Goal: Task Accomplishment & Management: Manage account settings

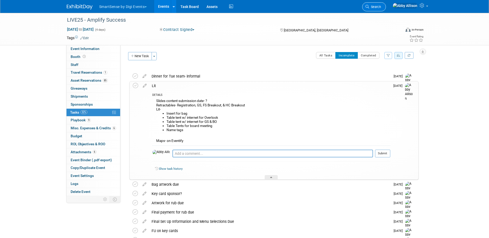
click at [386, 9] on link "Search" at bounding box center [374, 6] width 24 height 9
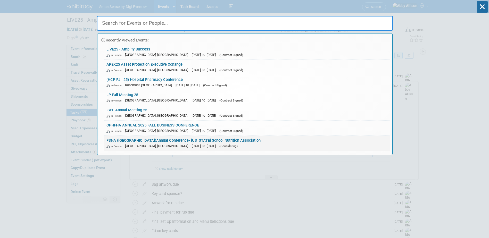
click at [166, 142] on link "FSNA (FL)Annual Conference- Florida School Nutrition Association In-Person Dayt…" at bounding box center [247, 143] width 286 height 15
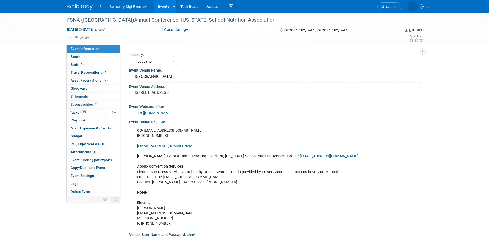
select select "Education"
click at [71, 56] on span "Booth" at bounding box center [79, 57] width 16 height 4
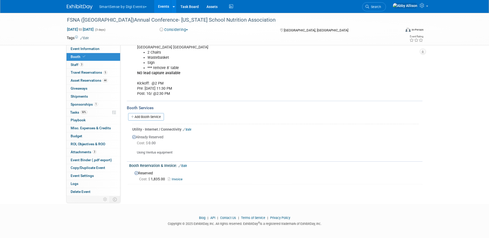
scroll to position [92, 0]
click at [146, 117] on link "Add Booth Service" at bounding box center [146, 115] width 36 height 7
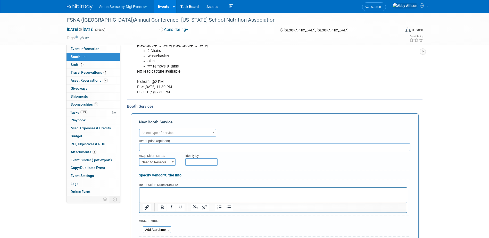
scroll to position [0, 0]
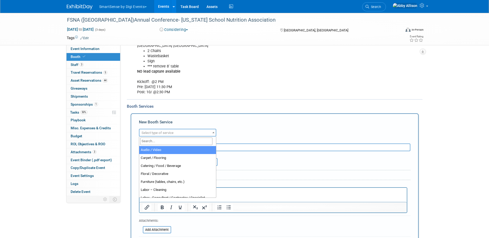
click at [146, 130] on span "Select type of service" at bounding box center [178, 132] width 76 height 7
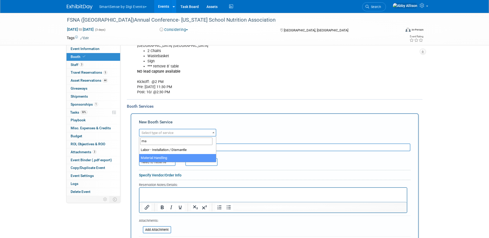
type input "ma"
select select "10"
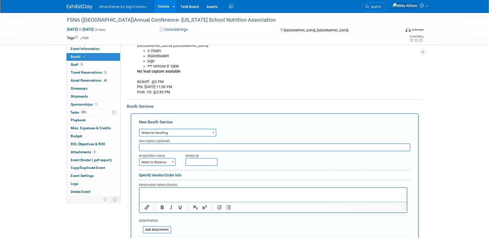
click at [162, 160] on span "Need to Reserve" at bounding box center [158, 162] width 36 height 7
select select "2"
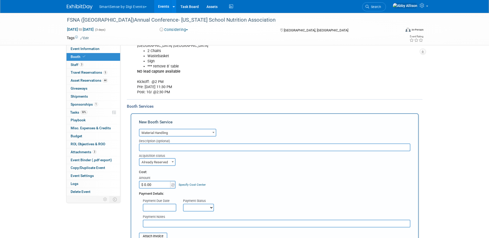
click at [156, 185] on input "$ 0.00" at bounding box center [155, 185] width 32 height 8
type input "$ 816.75"
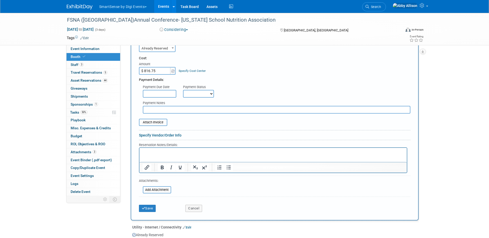
scroll to position [221, 0]
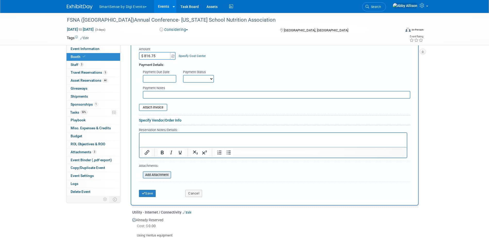
click at [160, 175] on input "file" at bounding box center [139, 175] width 61 height 6
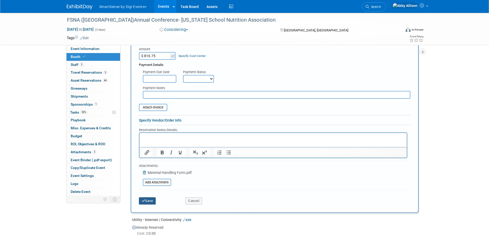
click at [153, 201] on button "Save" at bounding box center [147, 201] width 17 height 7
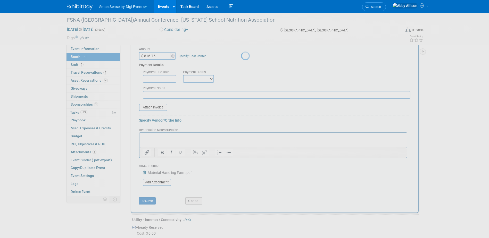
scroll to position [132, 0]
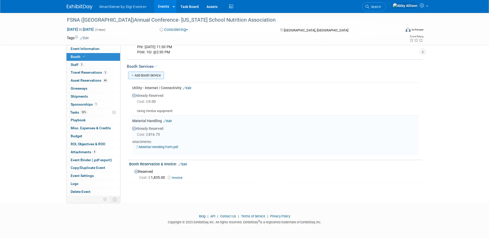
click at [157, 73] on link "Add Booth Service" at bounding box center [146, 75] width 36 height 7
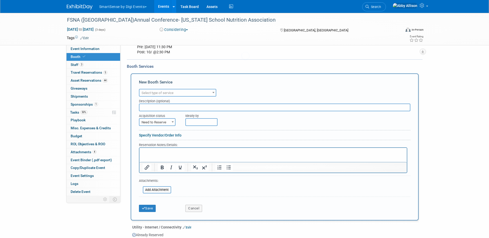
scroll to position [0, 0]
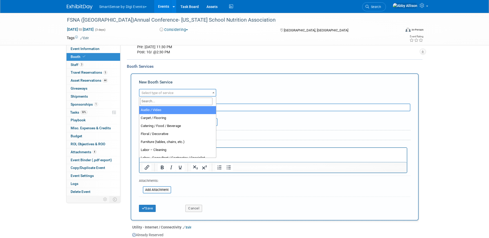
click at [159, 91] on span "Select type of service" at bounding box center [158, 93] width 32 height 4
select select "4"
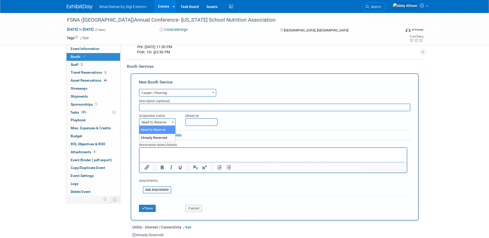
click at [172, 124] on span at bounding box center [172, 122] width 5 height 7
select select "2"
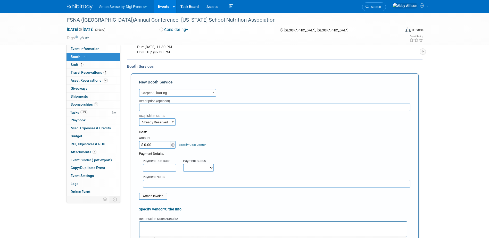
click at [158, 144] on input "$ 0.00" at bounding box center [155, 145] width 32 height 8
type input "$ 596.40"
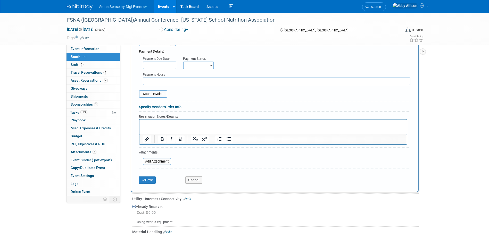
scroll to position [235, 0]
click at [146, 178] on button "Save" at bounding box center [147, 179] width 17 height 7
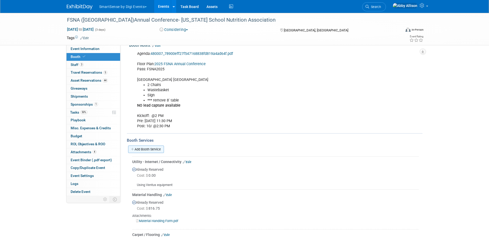
scroll to position [57, 0]
click at [148, 150] on link "Add Booth Service" at bounding box center [146, 150] width 36 height 7
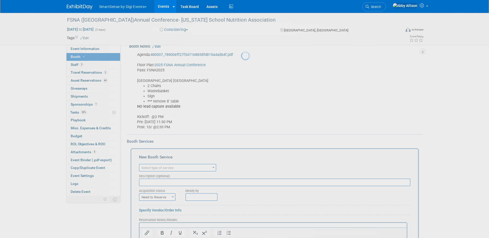
scroll to position [0, 0]
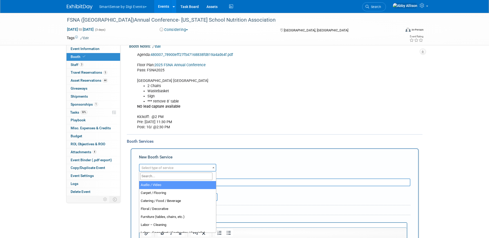
click at [146, 168] on span "Select type of service" at bounding box center [158, 168] width 32 height 4
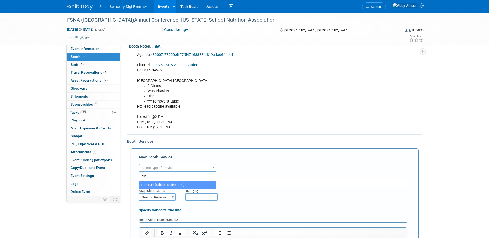
type input "fur"
select select "6"
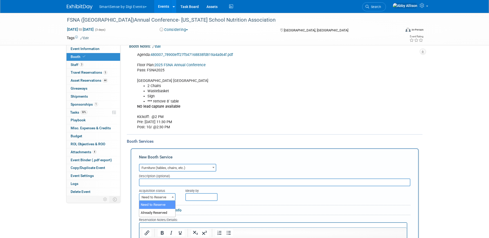
click at [160, 198] on span "Need to Reserve" at bounding box center [158, 197] width 36 height 7
select select "2"
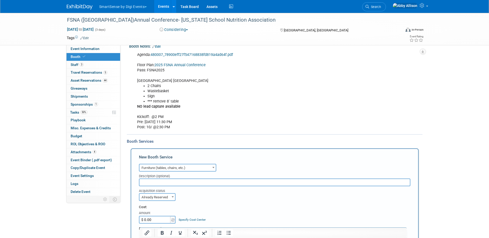
click at [152, 218] on input "$ 0.00" at bounding box center [155, 220] width 32 height 8
type input "$ 716.75"
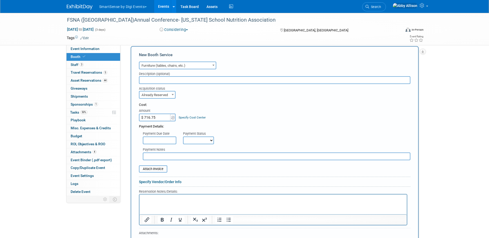
scroll to position [160, 0]
click at [154, 170] on input "file" at bounding box center [135, 168] width 61 height 6
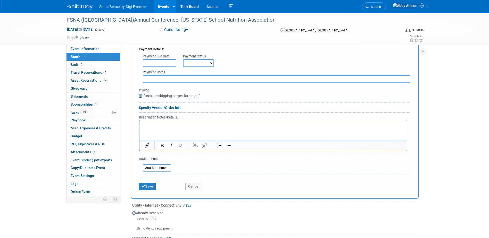
scroll to position [238, 0]
click at [148, 189] on button "Save" at bounding box center [147, 185] width 17 height 7
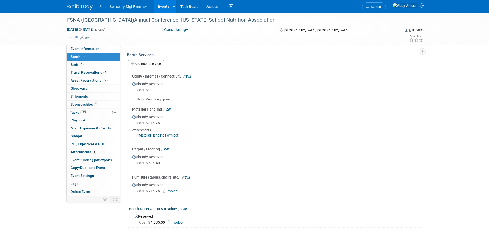
scroll to position [137, 0]
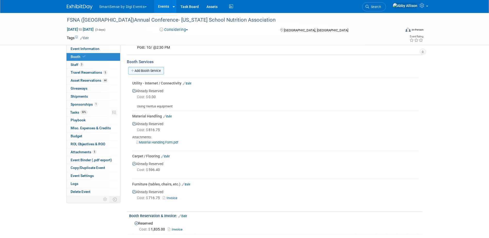
click at [141, 68] on link "Add Booth Service" at bounding box center [146, 70] width 36 height 7
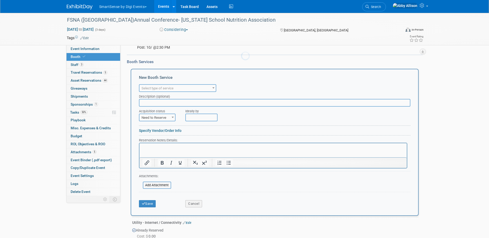
scroll to position [0, 0]
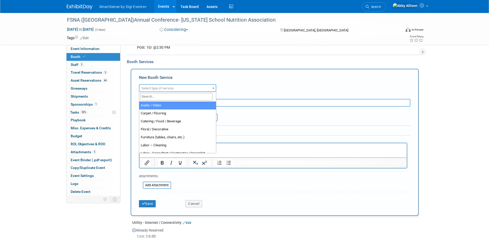
click at [154, 88] on span "Select type of service" at bounding box center [158, 88] width 32 height 4
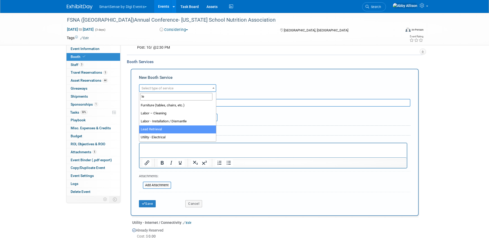
type input "le"
select select "7"
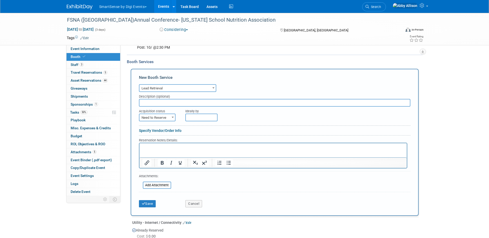
click at [153, 104] on input "text" at bounding box center [275, 103] width 272 height 8
type input "NONE"
click at [163, 117] on span "Need to Reserve" at bounding box center [158, 117] width 36 height 7
select select "2"
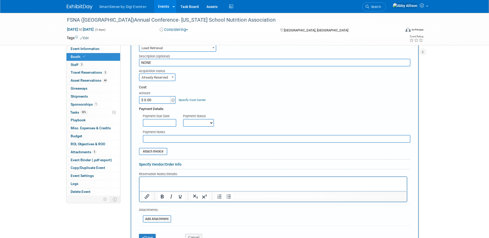
scroll to position [188, 0]
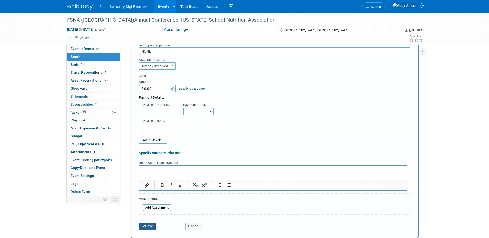
click at [152, 226] on button "Save" at bounding box center [147, 226] width 17 height 7
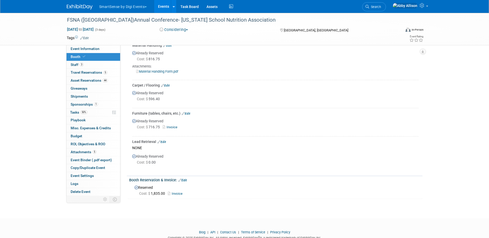
scroll to position [223, 0]
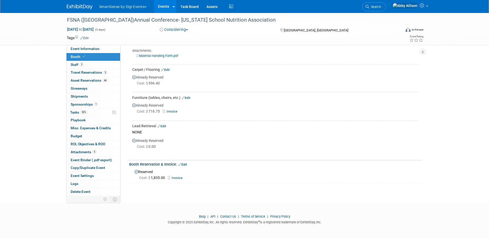
click at [162, 5] on link "Events" at bounding box center [163, 6] width 19 height 13
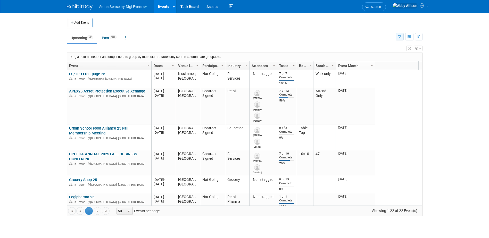
click at [399, 36] on icon "button" at bounding box center [399, 36] width 3 height 3
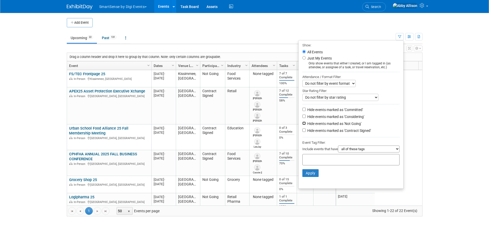
click at [303, 125] on input "Hide events marked as 'Not Going'" at bounding box center [304, 123] width 3 height 3
checkbox input "true"
click at [306, 176] on button "Apply" at bounding box center [311, 173] width 17 height 8
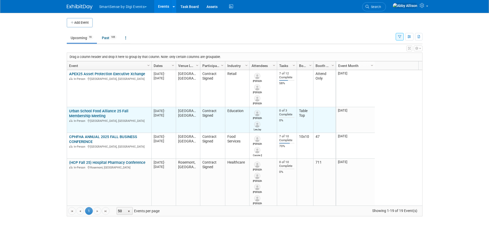
click at [90, 114] on link "Urban School Food Alliance 25 Fall Membership Meeting" at bounding box center [98, 114] width 59 height 10
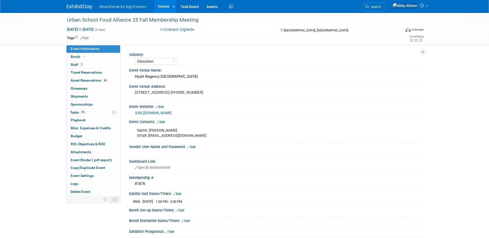
select select "Education"
click at [73, 55] on span "Booth" at bounding box center [79, 57] width 16 height 4
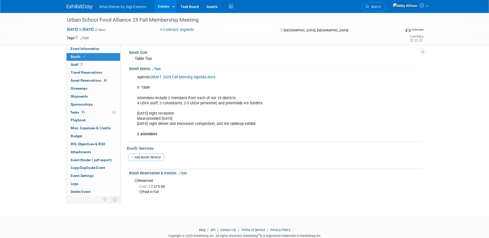
scroll to position [23, 0]
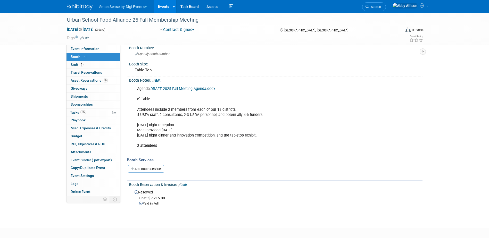
click at [163, 9] on link "Events" at bounding box center [163, 6] width 19 height 13
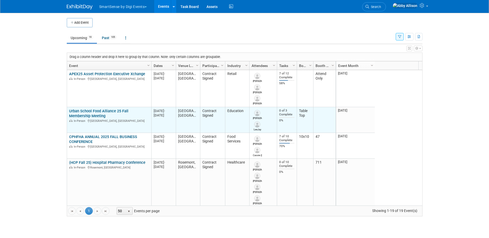
scroll to position [31, 0]
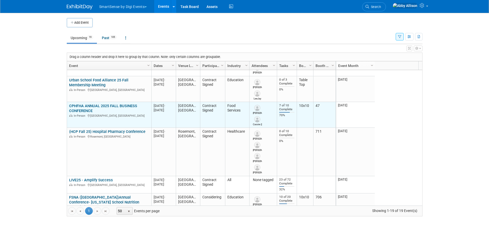
click at [86, 109] on link "CPHFHA ANNUAL 2025 FALL BUSINESS CONFERENCE" at bounding box center [103, 109] width 68 height 10
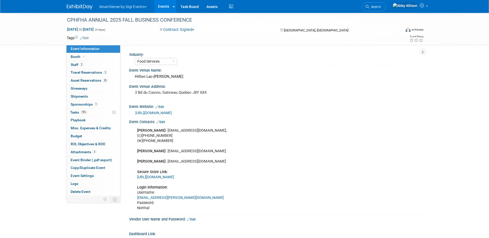
select select "Food Services"
click at [79, 105] on span "Sponsorships 1" at bounding box center [84, 104] width 27 height 4
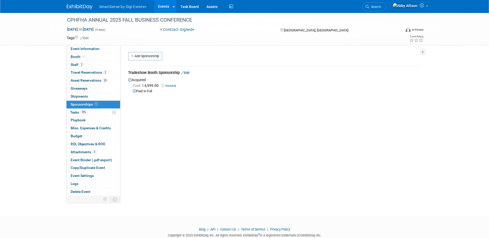
click at [173, 87] on link "Invoice" at bounding box center [169, 86] width 17 height 4
click at [76, 111] on span "Tasks 70%" at bounding box center [78, 112] width 17 height 4
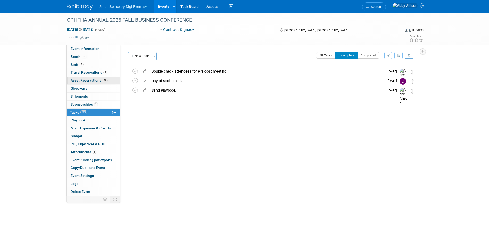
click at [74, 82] on span "Asset Reservations 29" at bounding box center [89, 80] width 37 height 4
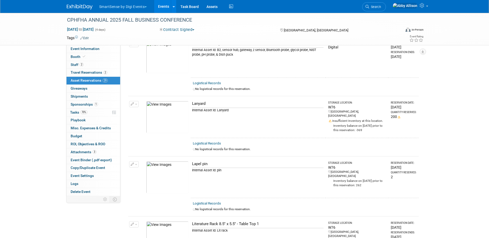
scroll to position [516, 0]
click at [135, 102] on button "button" at bounding box center [134, 105] width 10 height 6
click at [141, 110] on button "Change Reservation" at bounding box center [154, 113] width 44 height 7
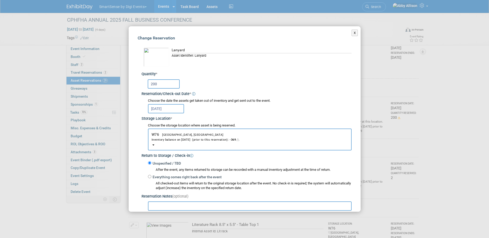
click at [162, 84] on input "200" at bounding box center [164, 83] width 32 height 9
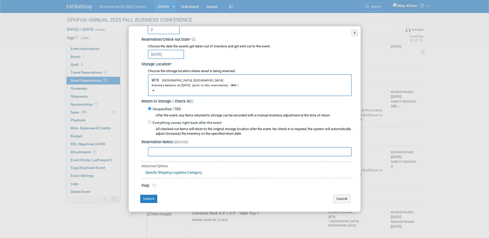
scroll to position [542, 0]
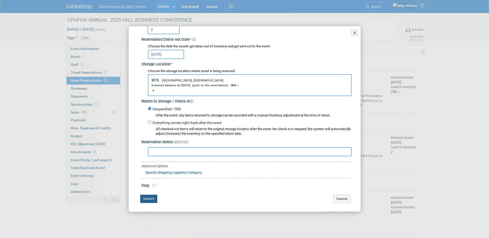
type input "2"
click at [148, 197] on button "Submit" at bounding box center [148, 199] width 17 height 8
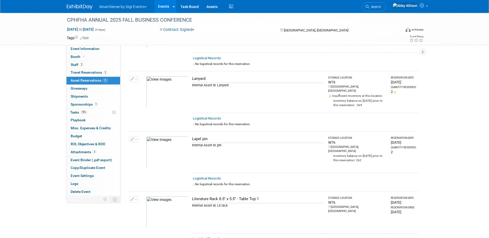
click at [164, 9] on link "Events" at bounding box center [163, 6] width 19 height 13
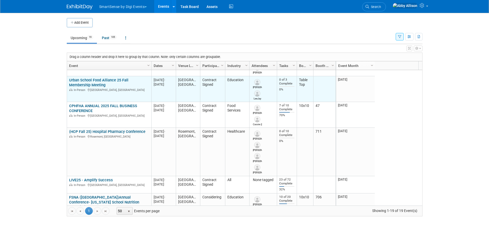
scroll to position [62, 0]
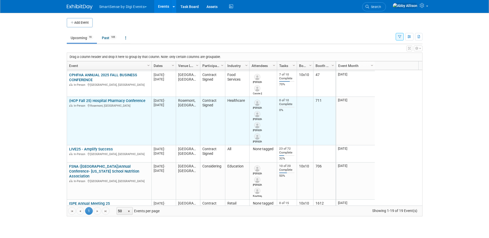
click at [115, 102] on link "(HCP Fall 25) Hospital Pharmacy Conference" at bounding box center [107, 101] width 76 height 5
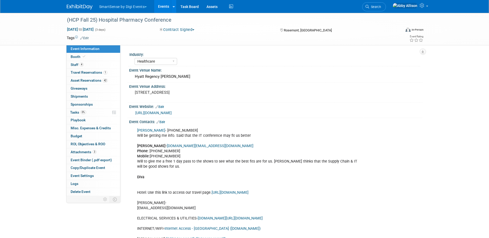
select select "Healthcare"
click at [84, 72] on span "Travel Reservations 1" at bounding box center [89, 72] width 37 height 4
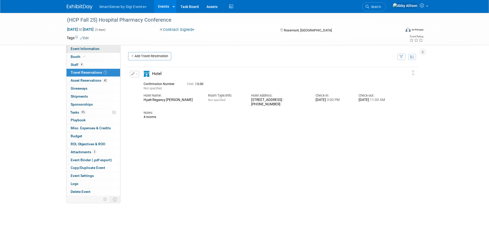
click at [82, 48] on span "Event Information" at bounding box center [85, 49] width 29 height 4
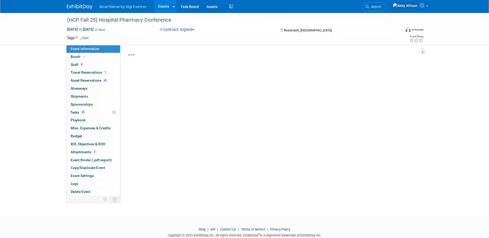
select select "Healthcare"
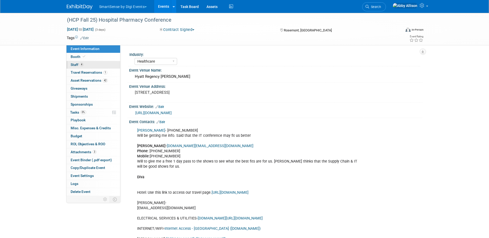
click at [76, 63] on span "Staff 4" at bounding box center [77, 65] width 13 height 4
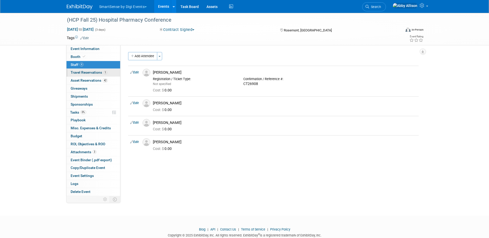
click at [84, 71] on span "Travel Reservations 1" at bounding box center [89, 72] width 37 height 4
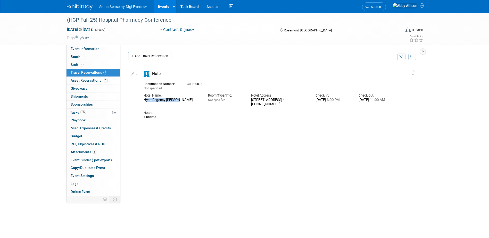
drag, startPoint x: 177, startPoint y: 101, endPoint x: 143, endPoint y: 102, distance: 34.3
click at [143, 102] on div "Hotel Name: Hyatt Regency O’Hare" at bounding box center [172, 97] width 64 height 12
copy div "Hyatt Regency O’Hare"
click at [75, 52] on link "Event Information" at bounding box center [94, 49] width 54 height 8
select select "Healthcare"
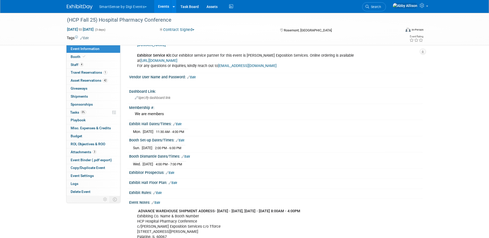
scroll to position [251, 0]
click at [167, 7] on link "Events" at bounding box center [163, 6] width 19 height 13
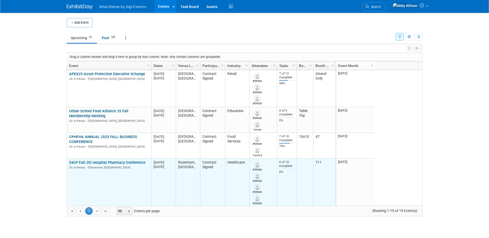
click at [82, 160] on link "(HCP Fall 25) Hospital Pharmacy Conference" at bounding box center [107, 162] width 76 height 5
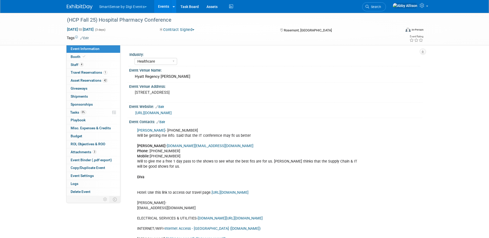
select select "Healthcare"
click at [85, 74] on span "Travel Reservations 1" at bounding box center [89, 72] width 37 height 4
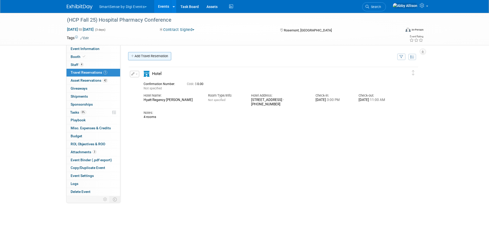
click at [149, 59] on link "Add Travel Reservation" at bounding box center [149, 56] width 43 height 8
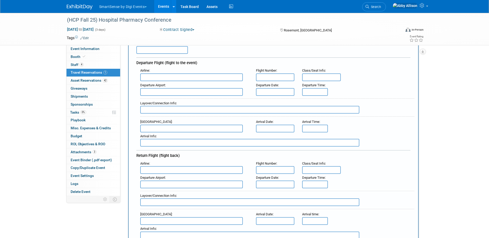
scroll to position [52, 0]
click at [160, 78] on input "text" at bounding box center [191, 77] width 103 height 8
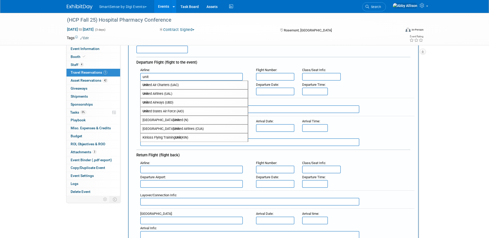
click at [154, 96] on span "Unit ed Airlines (UAL)" at bounding box center [194, 94] width 107 height 8
type input "United Airlines (UAL)"
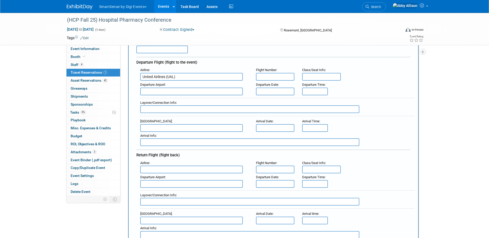
click at [279, 81] on input "text" at bounding box center [275, 77] width 39 height 8
type input "1015"
click at [171, 92] on input "text" at bounding box center [191, 92] width 103 height 8
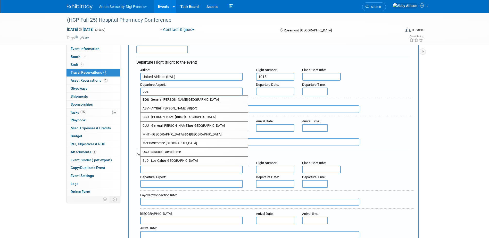
click at [169, 97] on span "BOS - General [PERSON_NAME][GEOGRAPHIC_DATA]" at bounding box center [194, 100] width 107 height 8
type input "BOS - General [PERSON_NAME][GEOGRAPHIC_DATA]"
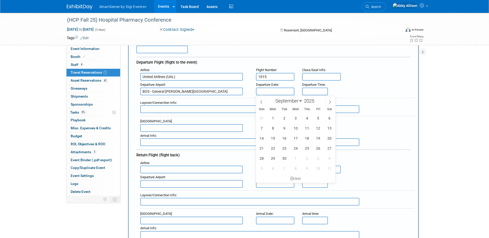
click at [284, 91] on input "text" at bounding box center [275, 92] width 39 height 8
click at [259, 158] on span "28" at bounding box center [262, 158] width 10 height 10
type input "[DATE]"
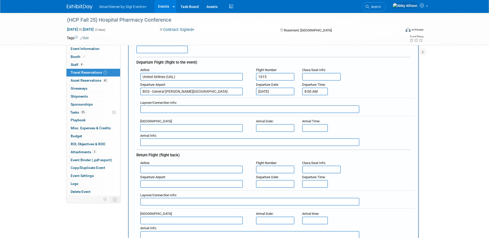
click at [314, 93] on input "8:00 AM" at bounding box center [315, 92] width 26 height 8
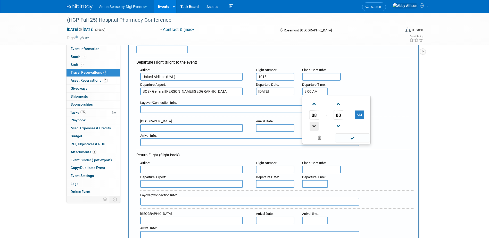
click at [313, 127] on span at bounding box center [314, 126] width 9 height 9
click at [338, 116] on span "00" at bounding box center [339, 114] width 10 height 9
click at [360, 104] on td "15" at bounding box center [361, 104] width 17 height 14
click at [360, 116] on button "AM" at bounding box center [359, 115] width 9 height 9
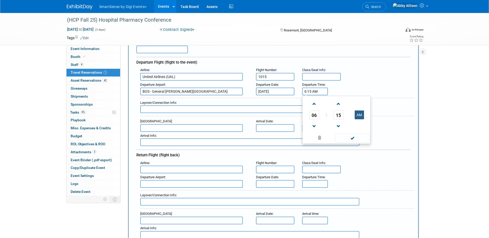
type input "6:15 PM"
click at [351, 139] on span at bounding box center [352, 138] width 35 height 9
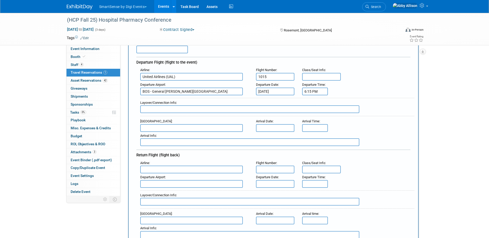
click at [147, 127] on input "text" at bounding box center [191, 128] width 103 height 8
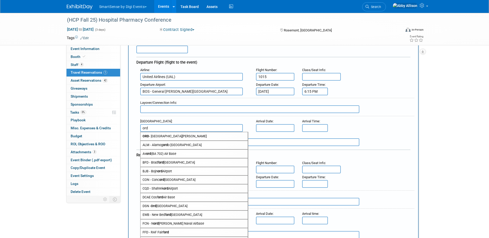
click at [173, 138] on span "ORD - [GEOGRAPHIC_DATA][PERSON_NAME]" at bounding box center [194, 136] width 107 height 8
type input "ORD - Chicago O&#39;[GEOGRAPHIC_DATA]"
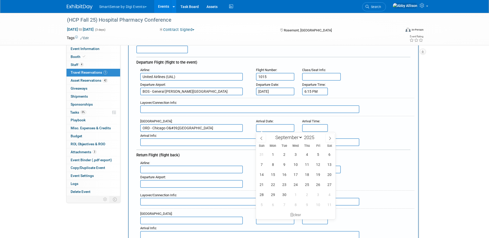
click at [275, 129] on input "text" at bounding box center [275, 128] width 39 height 8
click at [263, 195] on span "28" at bounding box center [262, 195] width 10 height 10
type input "[DATE]"
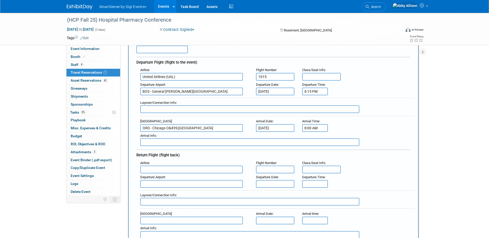
click at [314, 129] on input "8:00 AM" at bounding box center [315, 128] width 26 height 8
click at [340, 151] on span "00" at bounding box center [339, 151] width 10 height 9
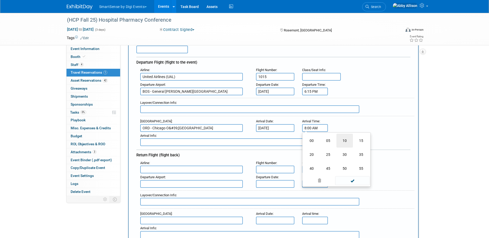
click at [351, 143] on td "10" at bounding box center [345, 141] width 17 height 14
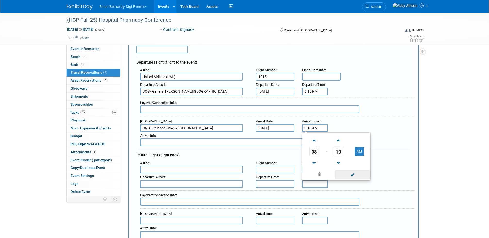
click at [353, 175] on span at bounding box center [352, 174] width 35 height 9
click at [318, 124] on input "8:10 AM" at bounding box center [315, 128] width 26 height 8
click at [359, 151] on button "AM" at bounding box center [359, 151] width 9 height 9
type input "8:10 PM"
click at [351, 176] on span at bounding box center [352, 174] width 35 height 9
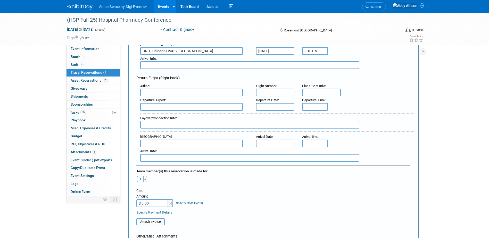
scroll to position [129, 0]
click at [162, 90] on input "text" at bounding box center [191, 92] width 103 height 8
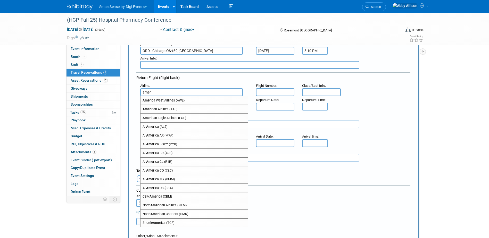
click at [170, 111] on span "Amer ican Airlines (AAL)" at bounding box center [194, 109] width 107 height 8
type input "American Airlines (AAL)"
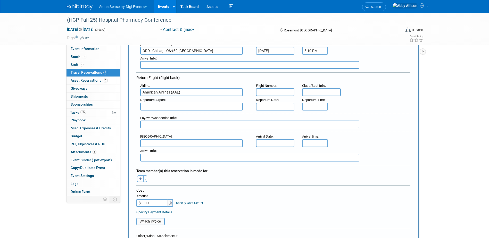
click at [272, 93] on input "text" at bounding box center [275, 92] width 39 height 8
type input "1485"
click at [222, 107] on input "text" at bounding box center [191, 107] width 103 height 8
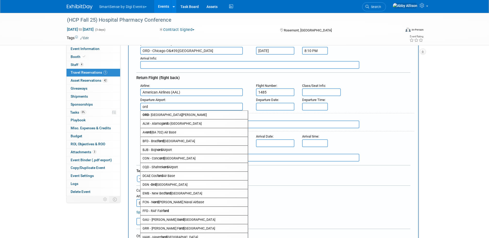
click at [182, 113] on span "ORD - [GEOGRAPHIC_DATA][PERSON_NAME]" at bounding box center [194, 115] width 107 height 8
type input "ORD - Chicago O&#39;[GEOGRAPHIC_DATA]"
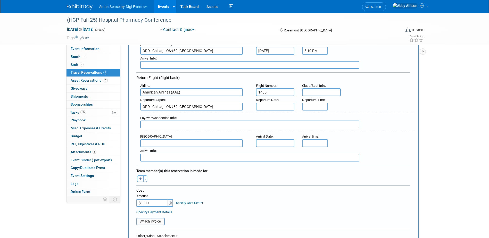
click at [277, 108] on input "text" at bounding box center [275, 107] width 39 height 8
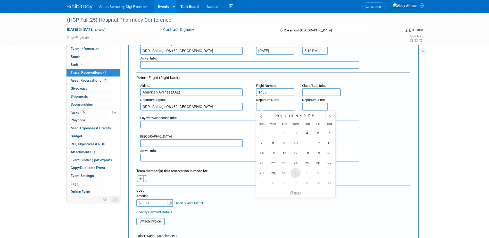
click at [297, 173] on span "1" at bounding box center [296, 173] width 10 height 10
type input "[DATE]"
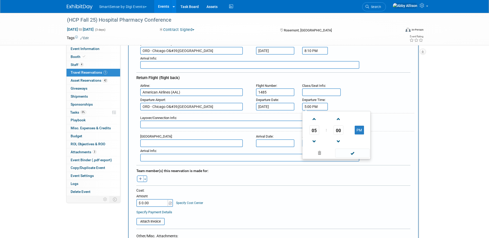
click at [308, 107] on input "5:00 PM" at bounding box center [315, 107] width 26 height 8
click at [312, 130] on span "05" at bounding box center [314, 130] width 10 height 9
click at [327, 120] on td "01" at bounding box center [328, 119] width 17 height 14
click at [345, 127] on td "00" at bounding box center [338, 130] width 21 height 9
click at [341, 129] on span "00" at bounding box center [339, 130] width 10 height 9
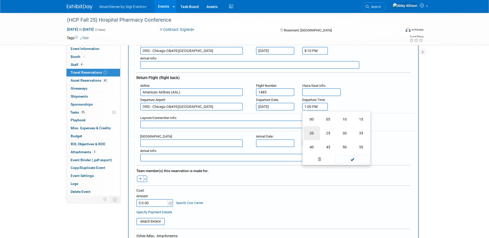
click at [313, 136] on td "20" at bounding box center [312, 133] width 17 height 14
type input "1:20 PM"
click at [357, 157] on span at bounding box center [352, 153] width 35 height 9
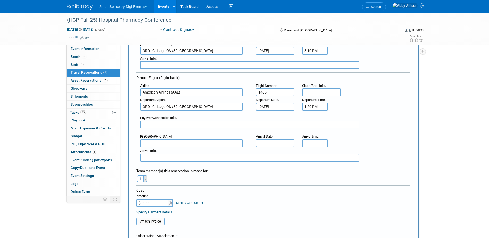
click at [145, 178] on button "Toggle Dropdown" at bounding box center [145, 179] width 4 height 7
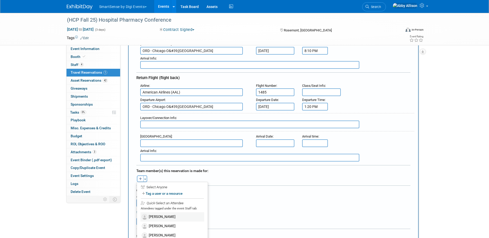
click at [157, 215] on label "[PERSON_NAME]" at bounding box center [173, 217] width 64 height 9
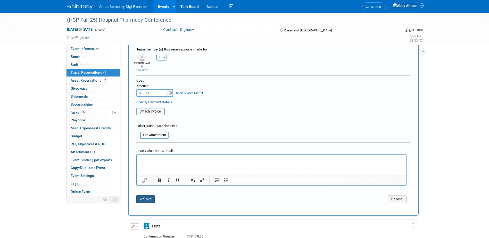
scroll to position [258, 0]
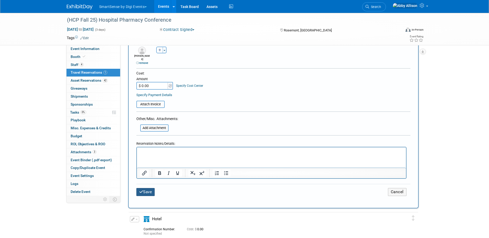
click at [146, 188] on button "Save" at bounding box center [145, 192] width 19 height 8
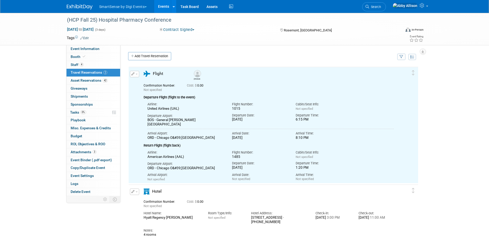
scroll to position [0, 0]
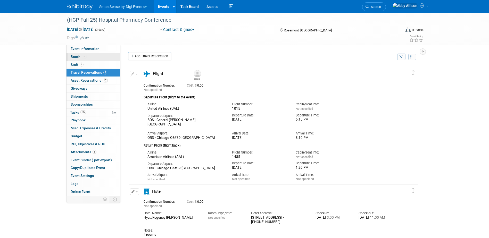
click at [78, 56] on span "Booth" at bounding box center [79, 57] width 16 height 4
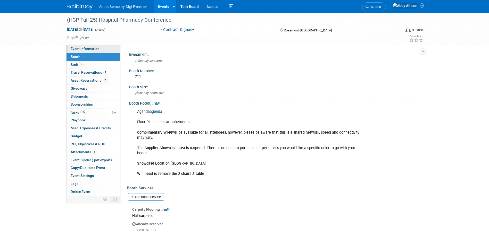
click at [70, 46] on link "Event Information" at bounding box center [94, 49] width 54 height 8
select select "Healthcare"
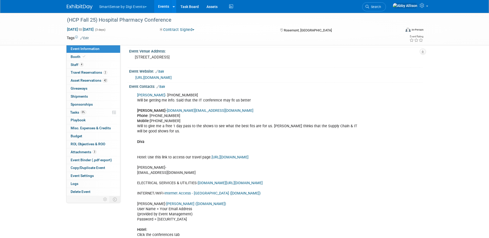
scroll to position [26, 0]
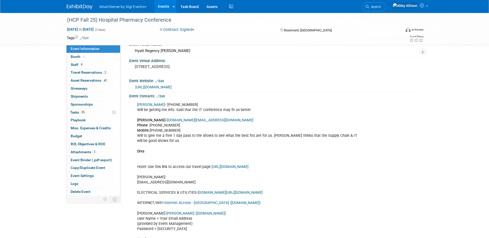
click at [172, 85] on link "[URL][DOMAIN_NAME]" at bounding box center [153, 87] width 36 height 4
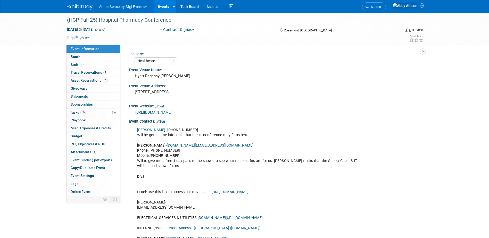
scroll to position [0, 0]
click at [172, 113] on link "[URL][DOMAIN_NAME]" at bounding box center [153, 113] width 36 height 4
click at [88, 56] on link "Booth" at bounding box center [94, 57] width 54 height 8
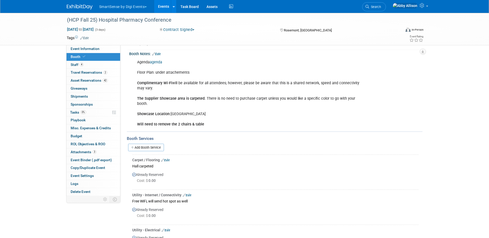
scroll to position [52, 0]
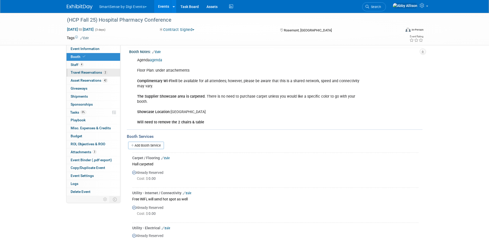
click at [76, 72] on span "Travel Reservations 2" at bounding box center [89, 72] width 37 height 4
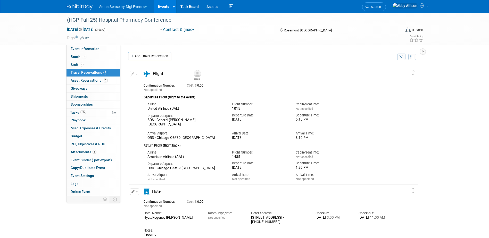
scroll to position [0, 0]
click at [82, 49] on span "Event Information" at bounding box center [85, 49] width 29 height 4
select select "Healthcare"
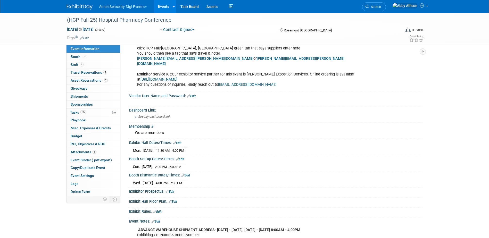
scroll to position [232, 0]
click at [182, 158] on link "Edit" at bounding box center [180, 160] width 9 height 4
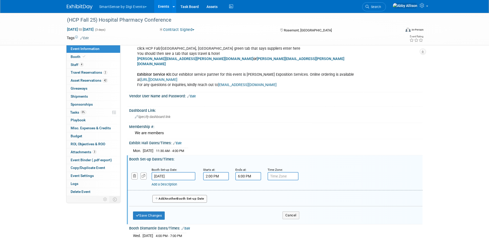
click at [180, 195] on button "Add Another Booth Set-up Date" at bounding box center [179, 199] width 55 height 8
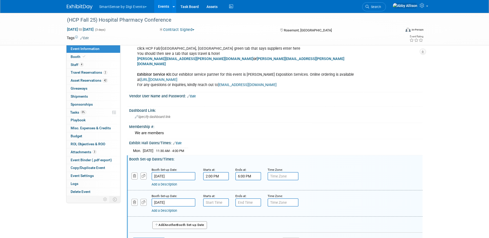
type input "7:00 AM"
click at [214, 199] on input "7:00 AM" at bounding box center [216, 203] width 26 height 8
click at [252, 199] on input "7:00 PM" at bounding box center [248, 203] width 26 height 8
click at [246, 222] on span "07" at bounding box center [247, 226] width 10 height 9
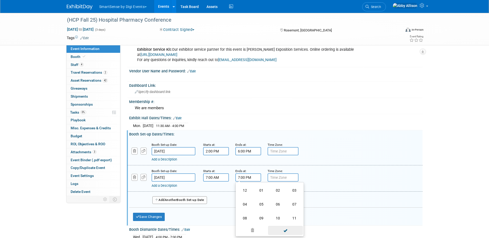
scroll to position [258, 0]
click at [294, 213] on td "11" at bounding box center [294, 218] width 17 height 14
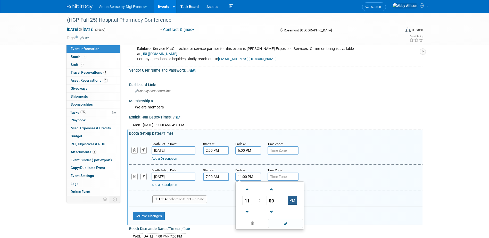
click at [294, 196] on button "PM" at bounding box center [292, 200] width 9 height 9
type input "11:00 AM"
click at [288, 220] on span at bounding box center [285, 223] width 35 height 9
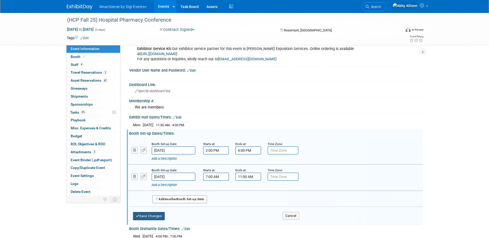
click at [146, 214] on button "Save Changes" at bounding box center [149, 216] width 32 height 8
